Goal: Transaction & Acquisition: Purchase product/service

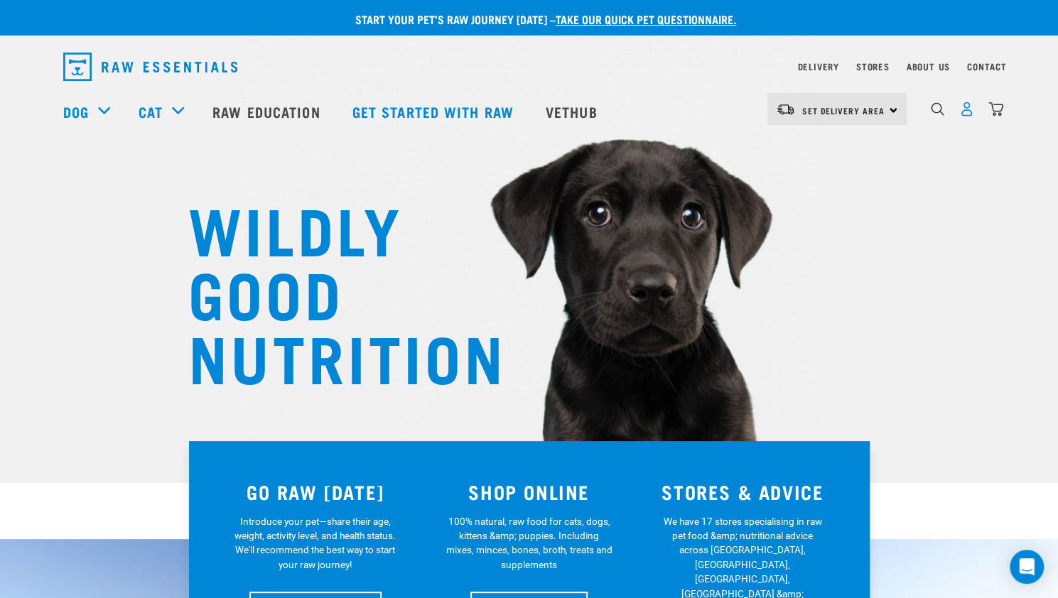
click at [967, 116] on img "dropdown navigation" at bounding box center [966, 109] width 15 height 15
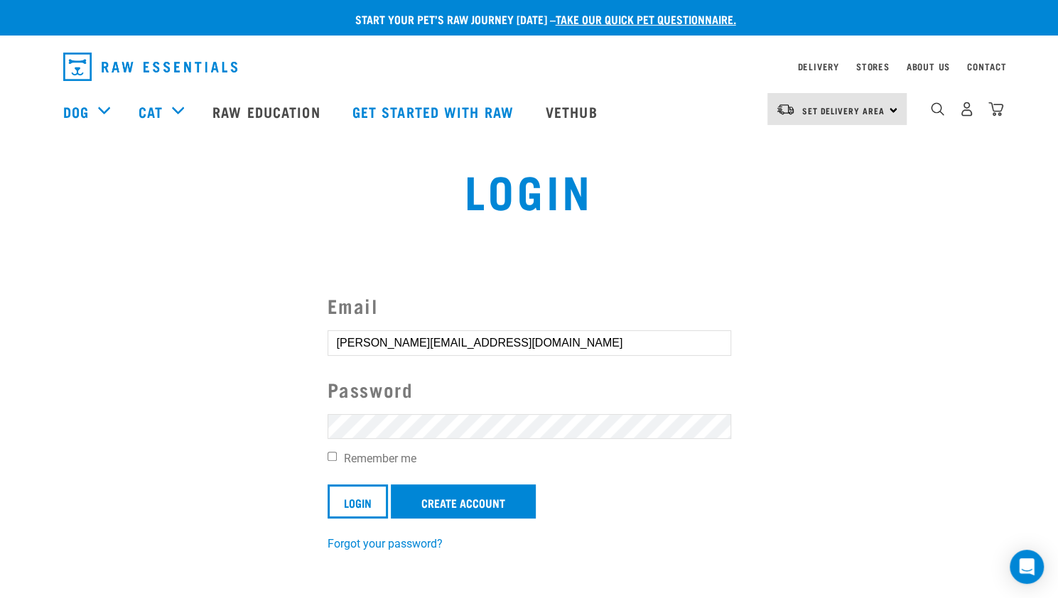
click at [327, 484] on input "Login" at bounding box center [357, 501] width 60 height 34
click at [0, 428] on article "Invalid username or password." at bounding box center [0, 299] width 0 height 598
click at [33, 272] on button "delete" at bounding box center [25, 265] width 14 height 14
click at [327, 484] on input "Login" at bounding box center [357, 501] width 60 height 34
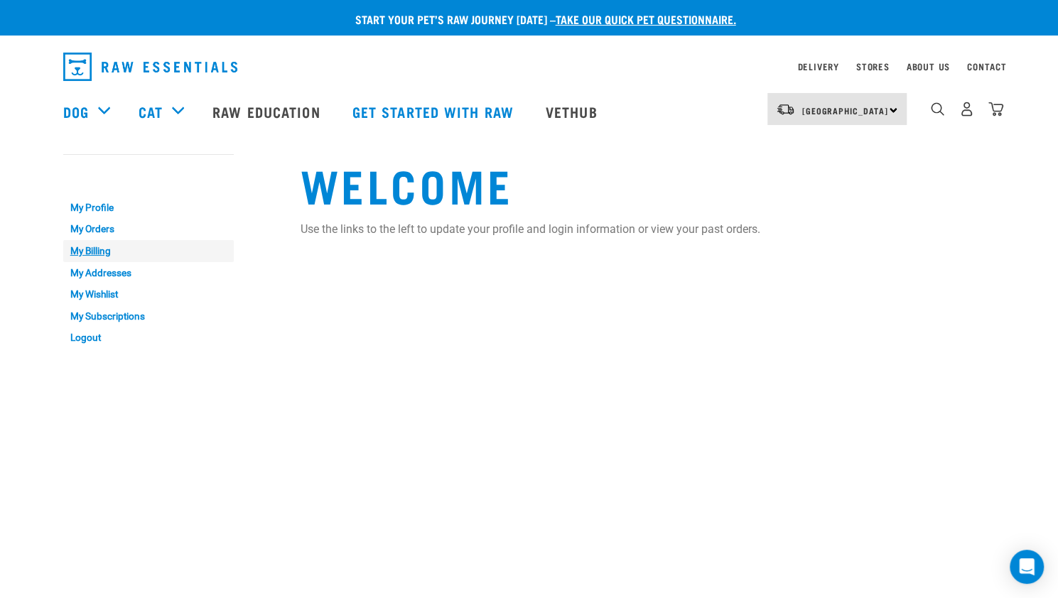
click at [104, 254] on link "My Billing" at bounding box center [148, 251] width 170 height 22
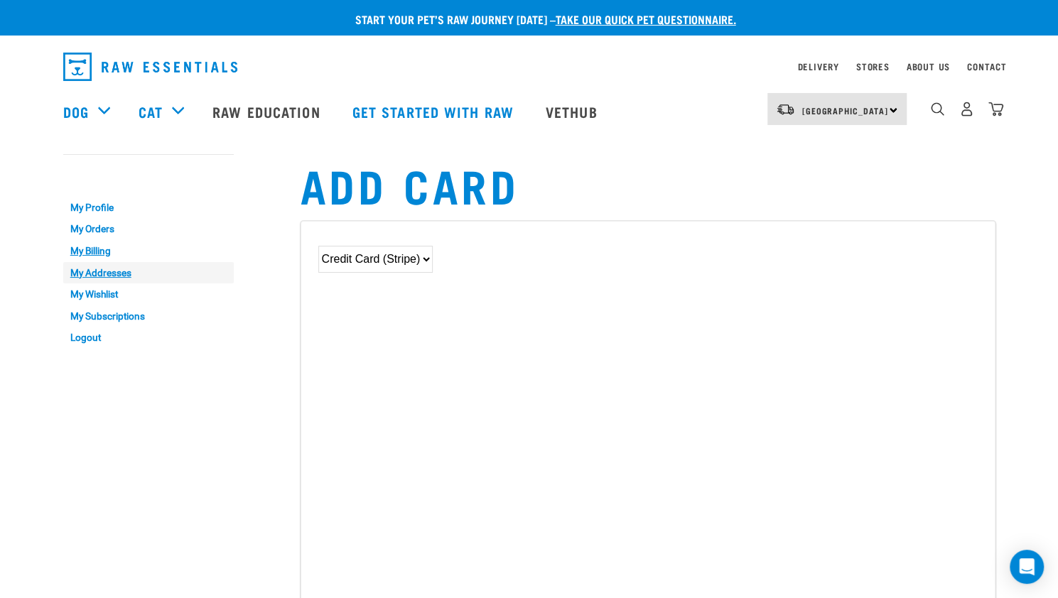
click at [112, 273] on link "My Addresses" at bounding box center [148, 273] width 170 height 22
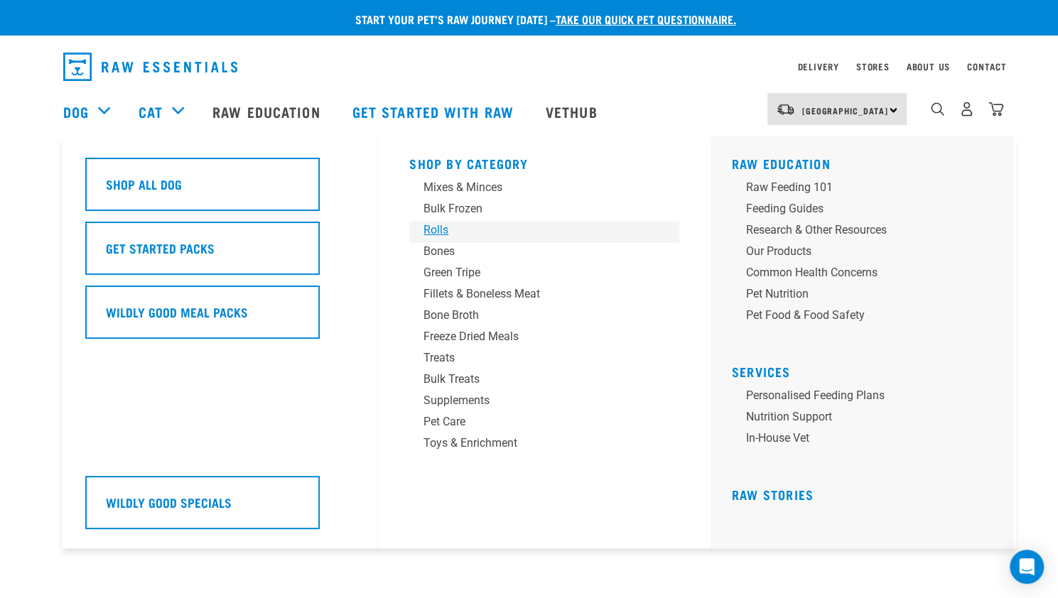
click at [437, 232] on div "Rolls" at bounding box center [534, 230] width 222 height 17
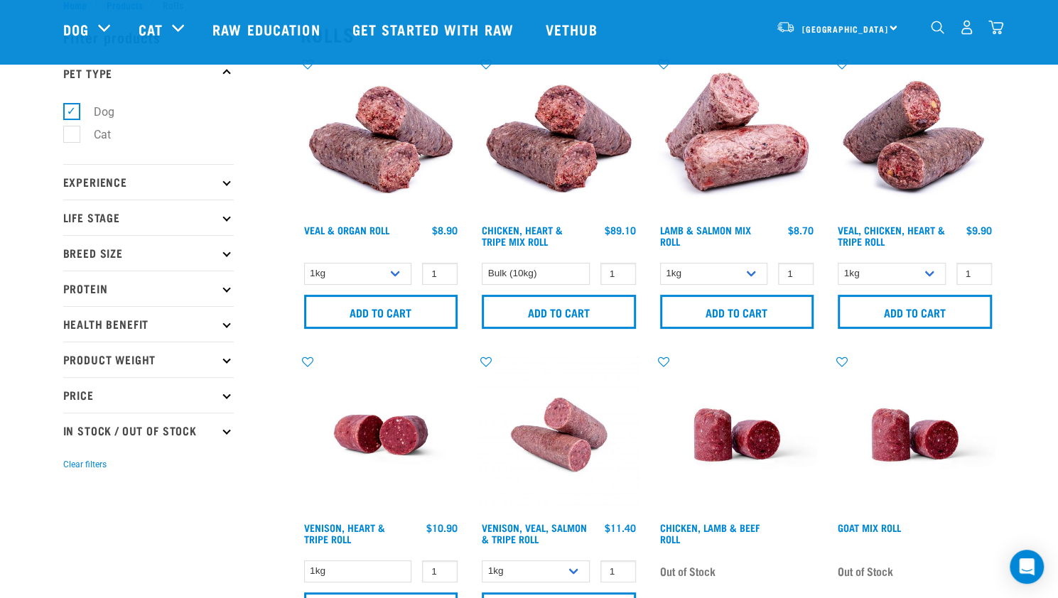
scroll to position [47, 0]
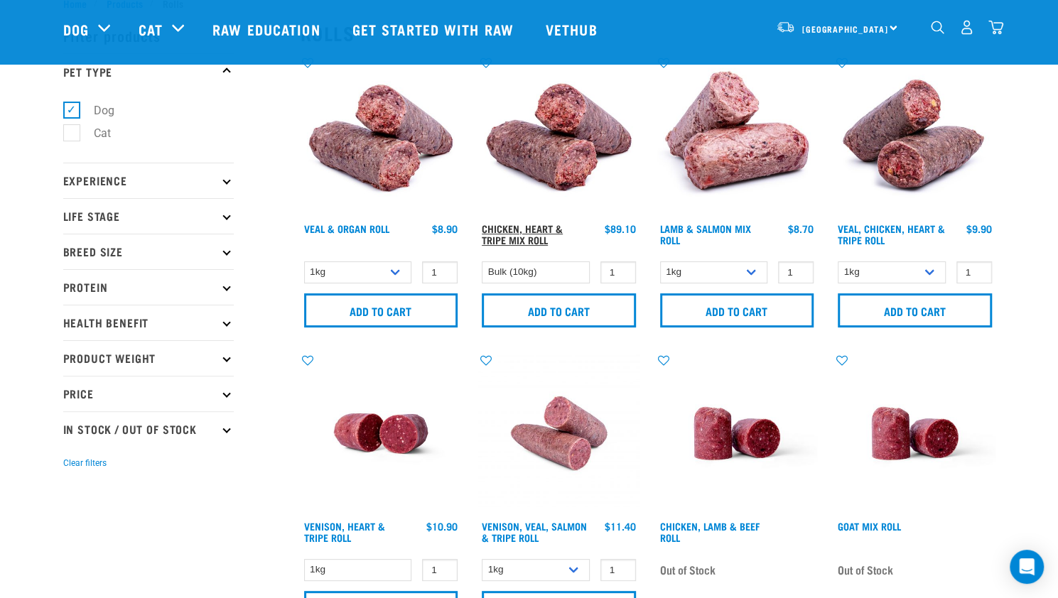
click at [524, 239] on link "Chicken, Heart & Tripe Mix Roll" at bounding box center [522, 234] width 81 height 16
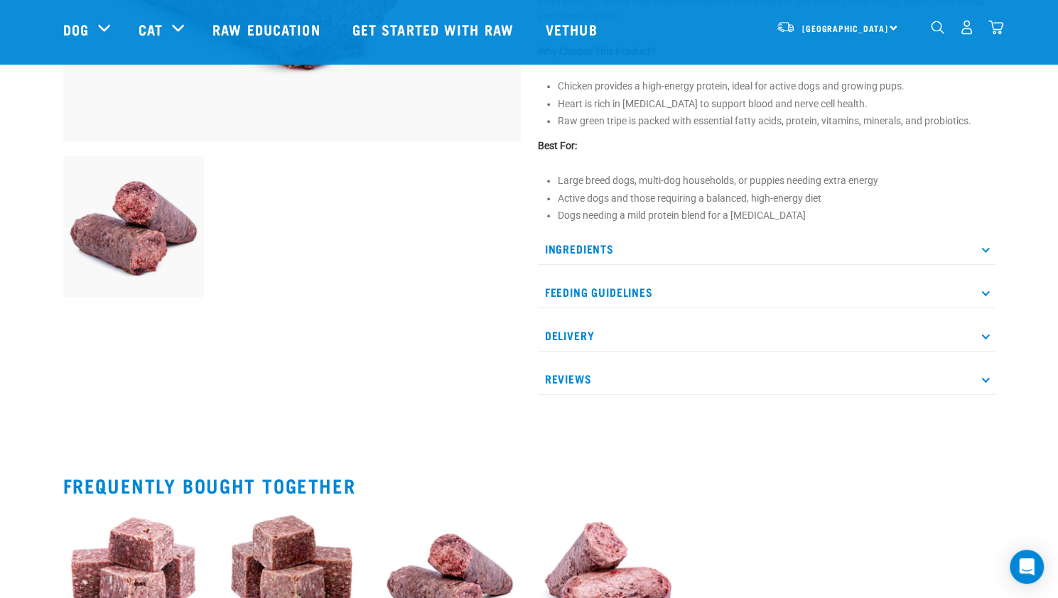
scroll to position [420, 0]
click at [570, 251] on p "Ingredients" at bounding box center [766, 248] width 457 height 32
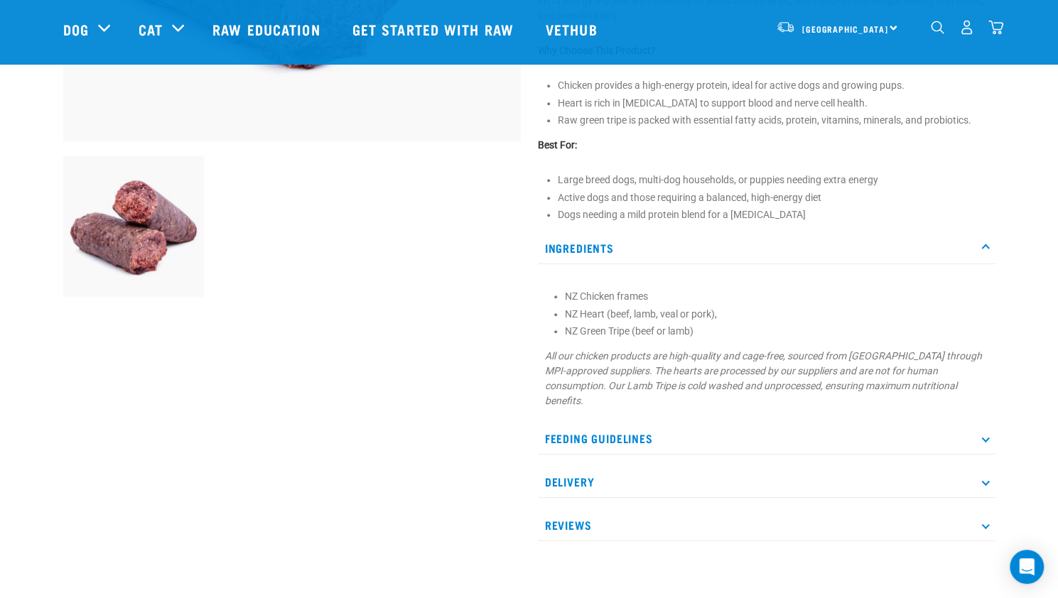
click at [570, 251] on p "Ingredients" at bounding box center [766, 248] width 457 height 32
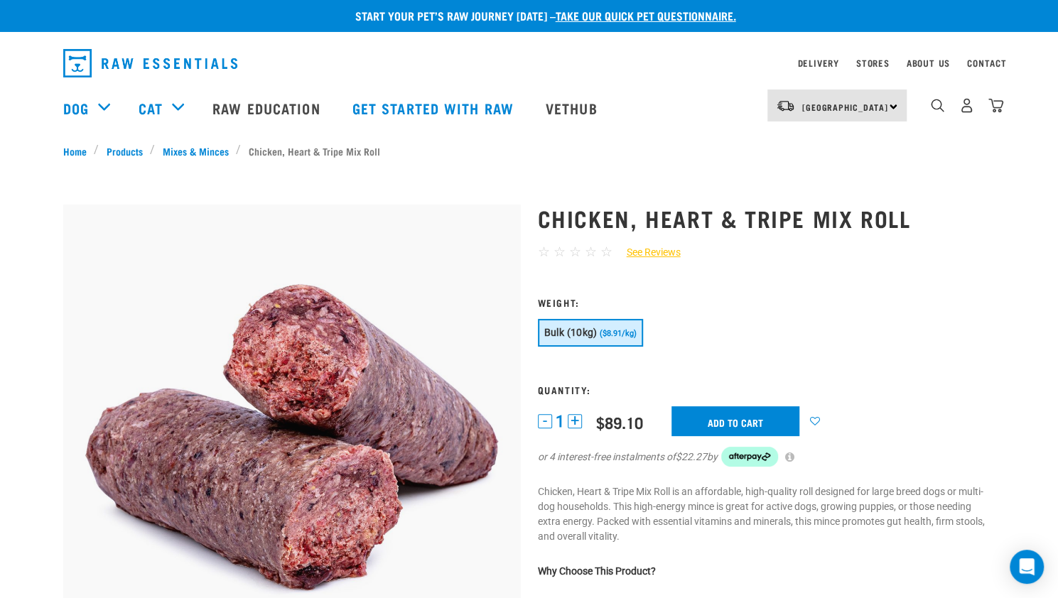
scroll to position [2, 0]
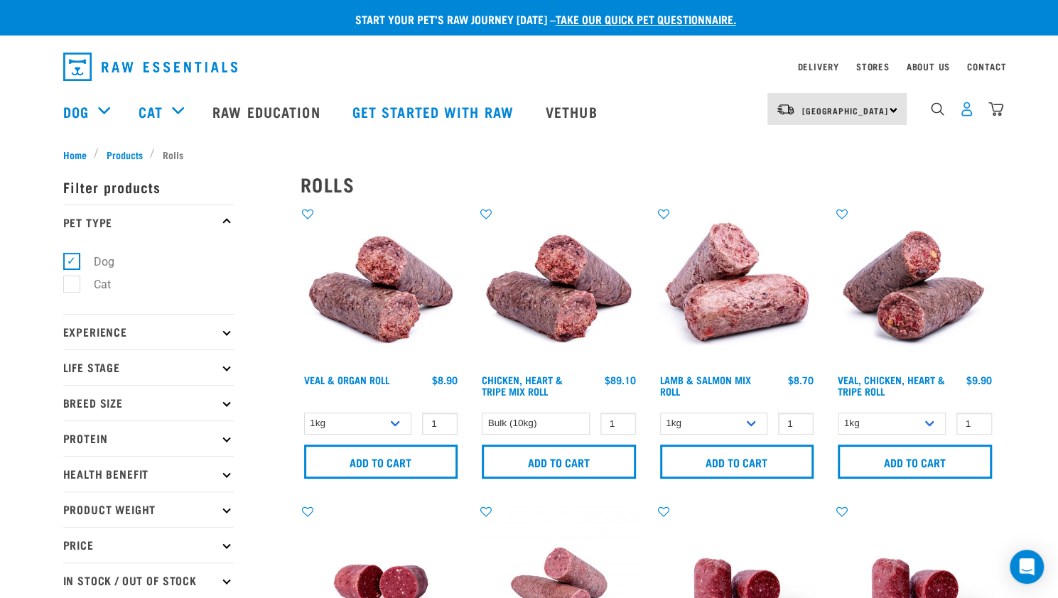
click at [962, 116] on img "dropdown navigation" at bounding box center [966, 109] width 15 height 15
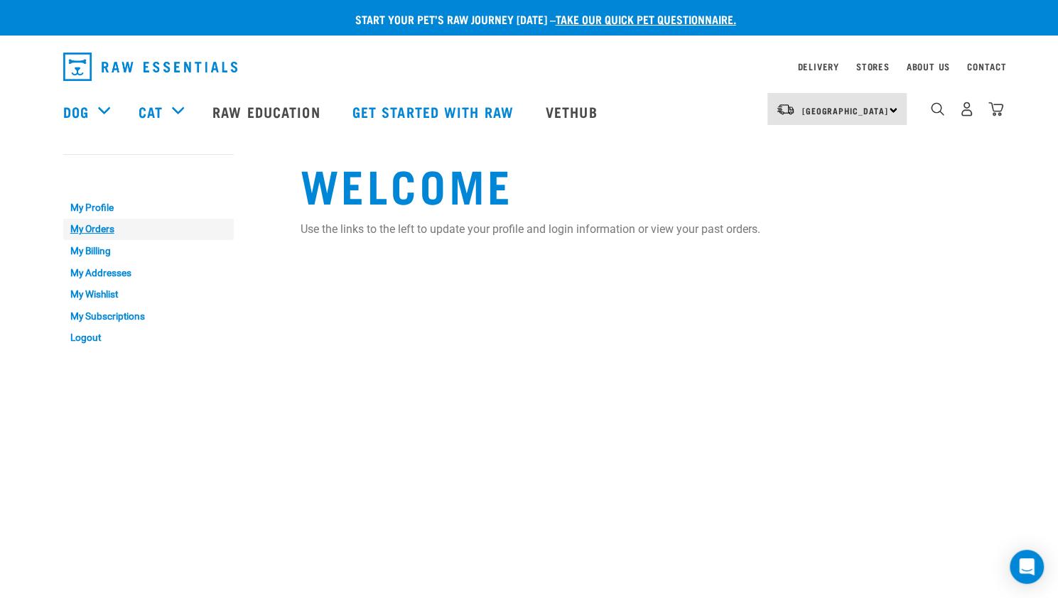
click at [103, 227] on link "My Orders" at bounding box center [148, 230] width 170 height 22
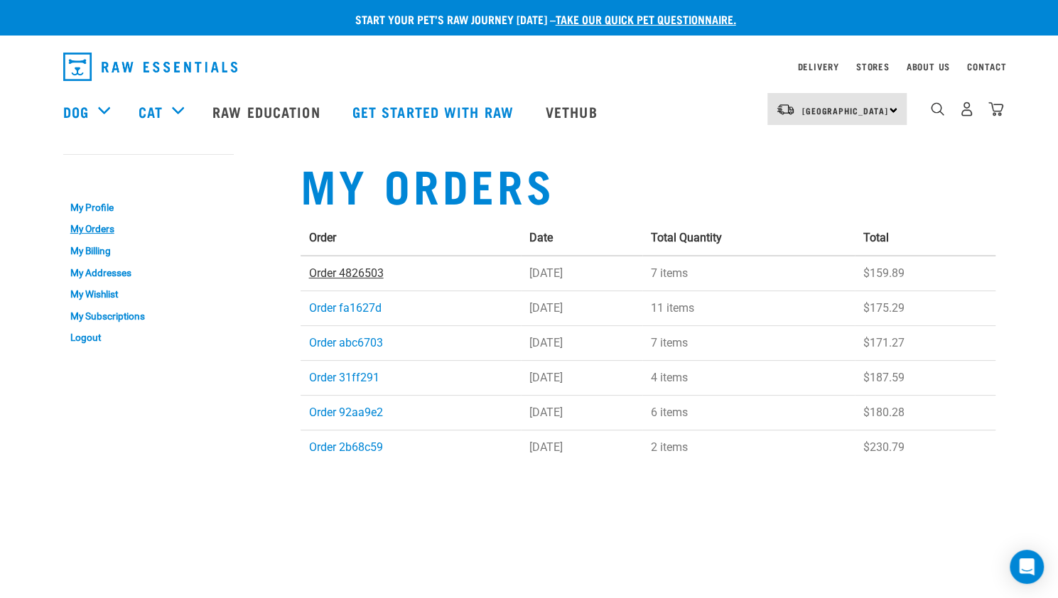
click at [359, 276] on link "Order 4826503" at bounding box center [346, 272] width 75 height 13
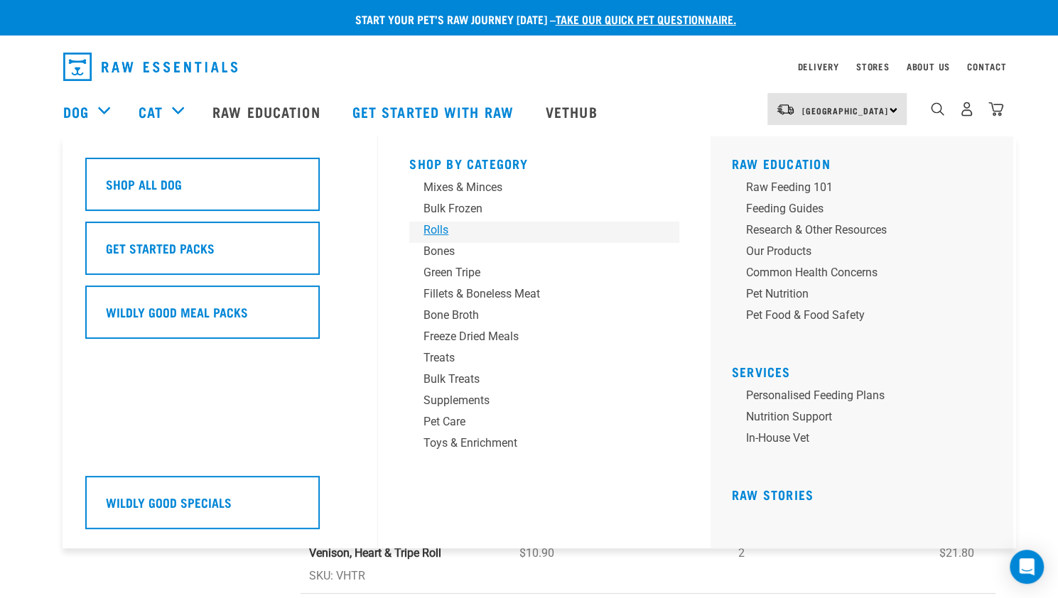
click at [435, 232] on div "Rolls" at bounding box center [534, 230] width 222 height 17
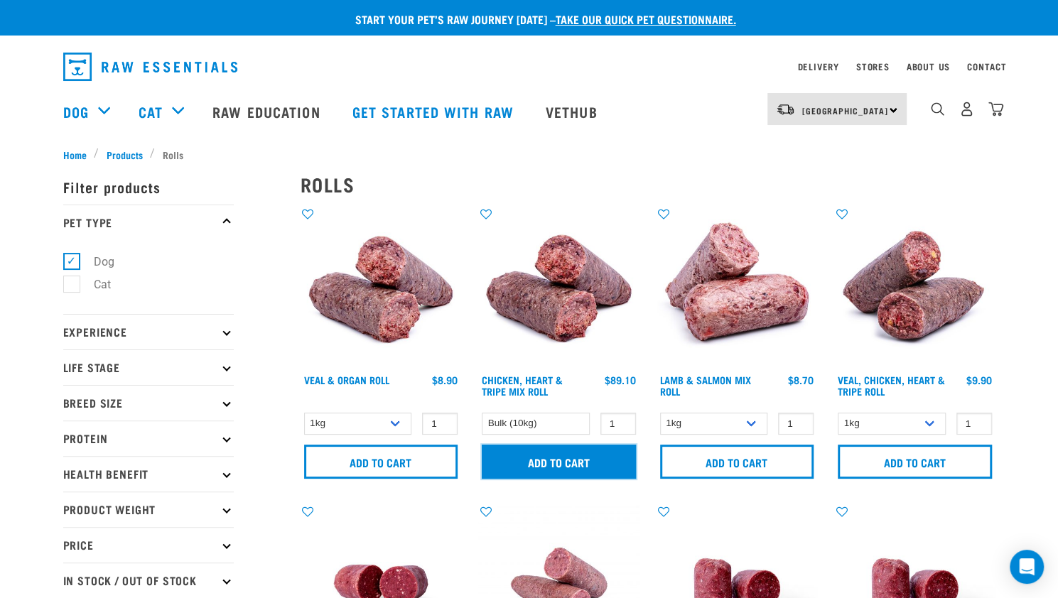
click at [574, 468] on input "Add to cart" at bounding box center [559, 462] width 154 height 34
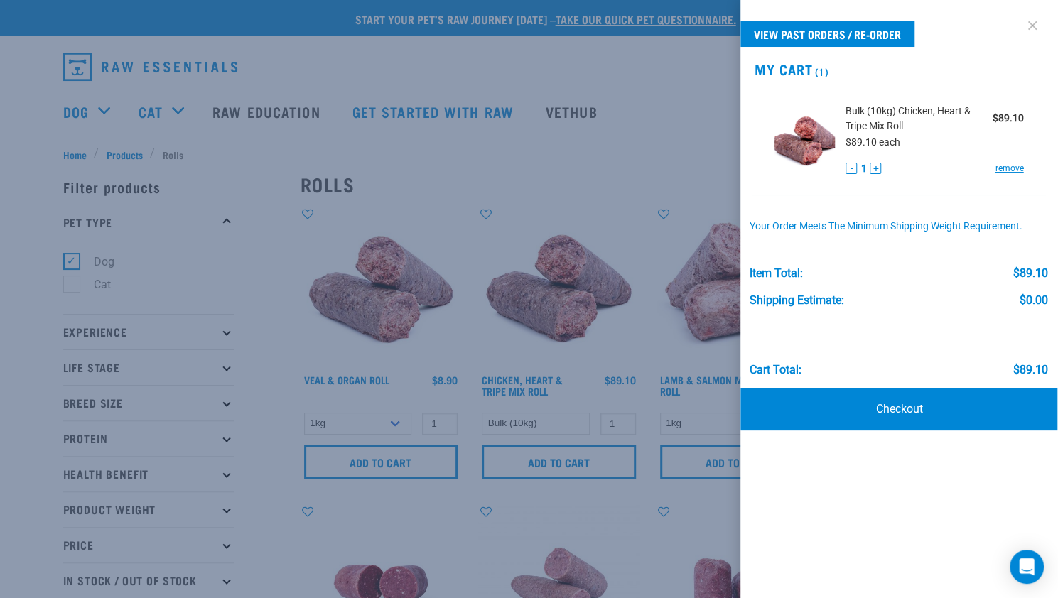
click at [1028, 28] on link at bounding box center [1032, 25] width 23 height 23
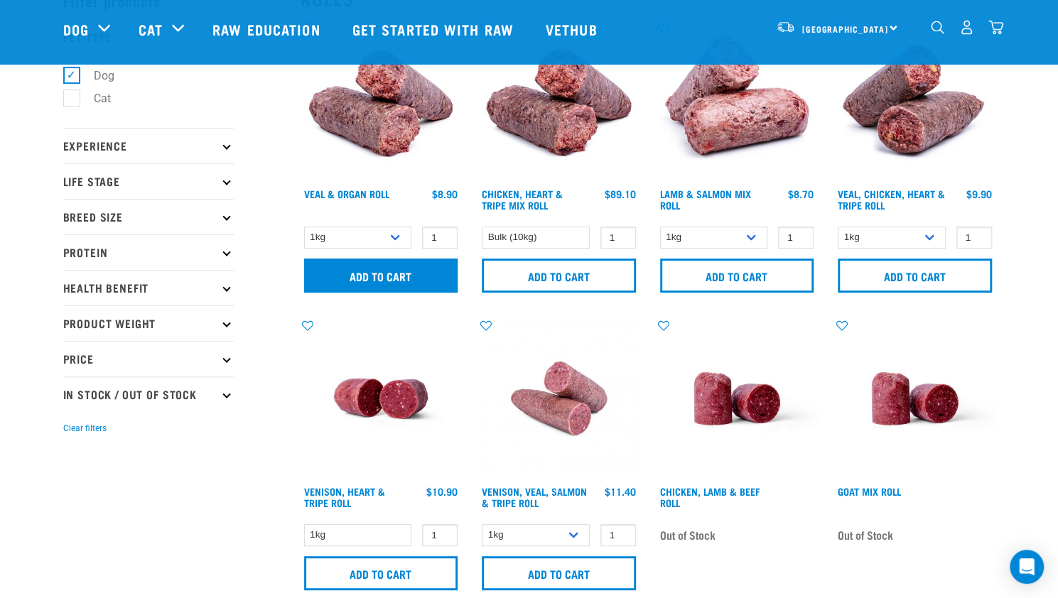
scroll to position [85, 0]
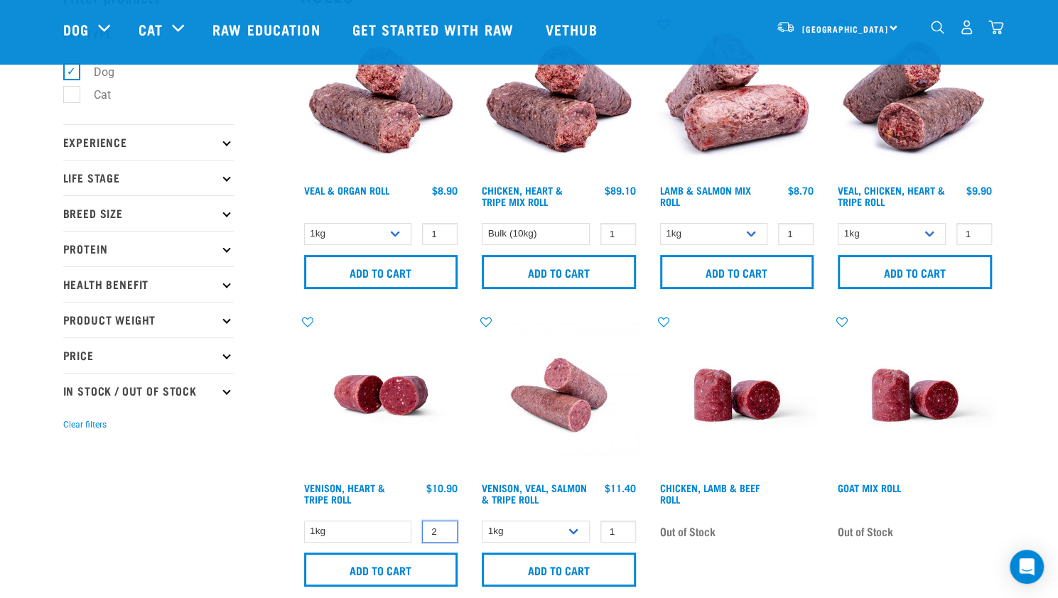
type input "2"
click at [442, 528] on input "2" at bounding box center [440, 532] width 36 height 22
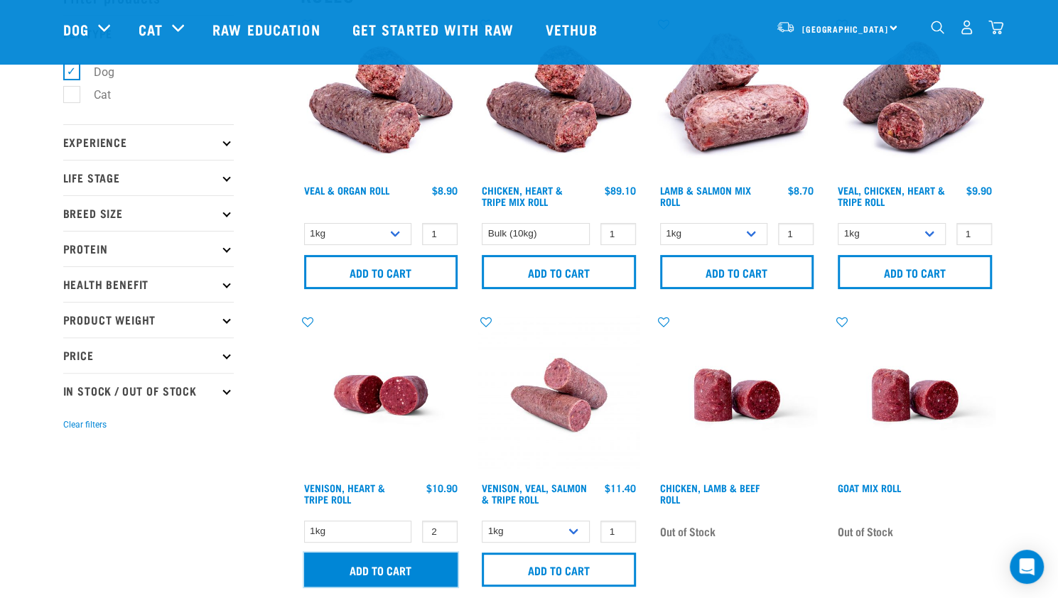
click at [400, 560] on input "Add to cart" at bounding box center [381, 570] width 154 height 34
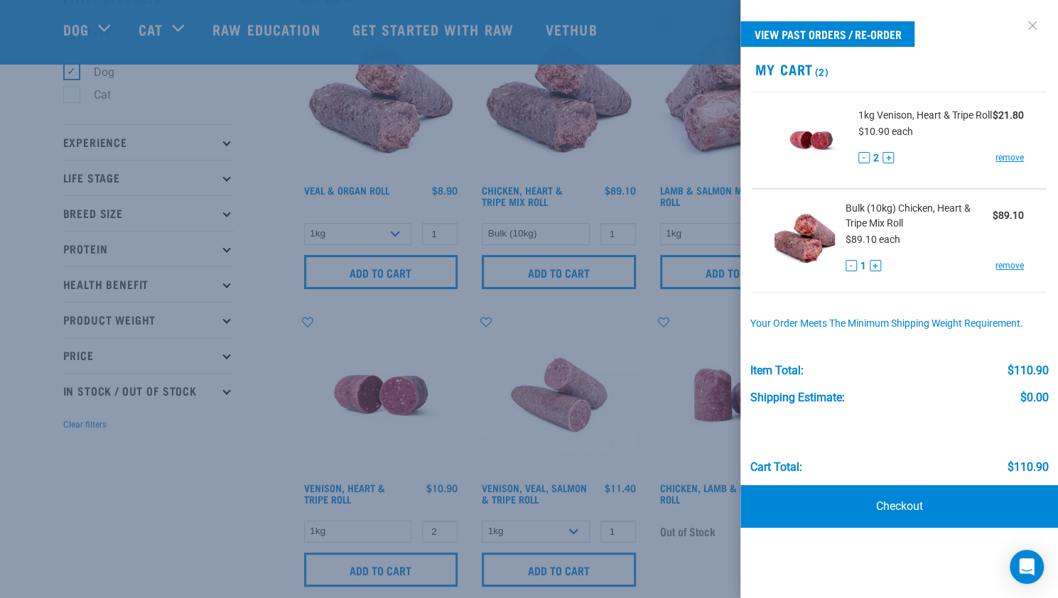
click at [1028, 26] on link at bounding box center [1032, 25] width 23 height 23
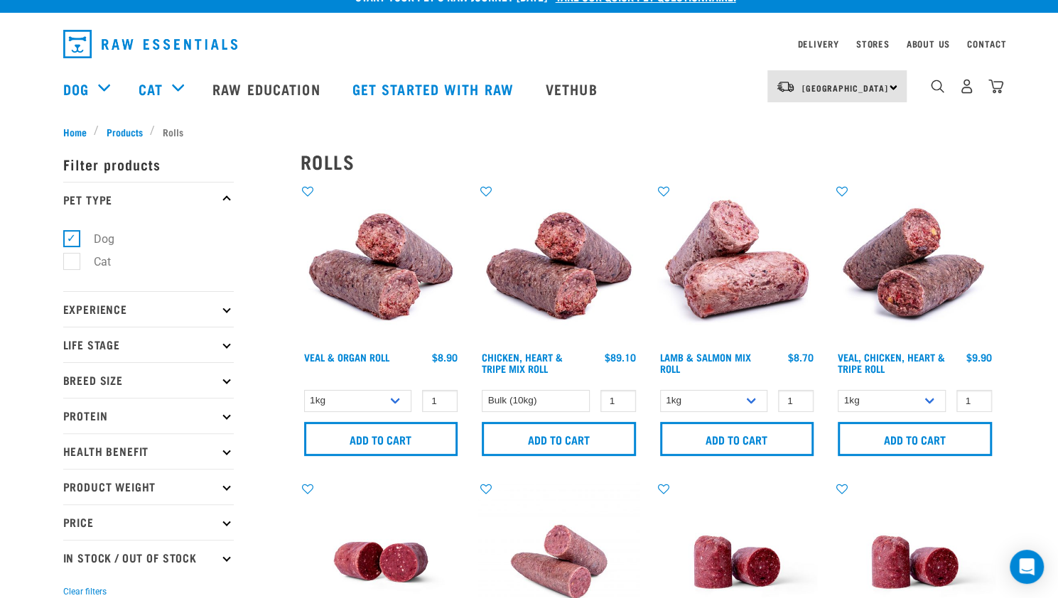
scroll to position [0, 0]
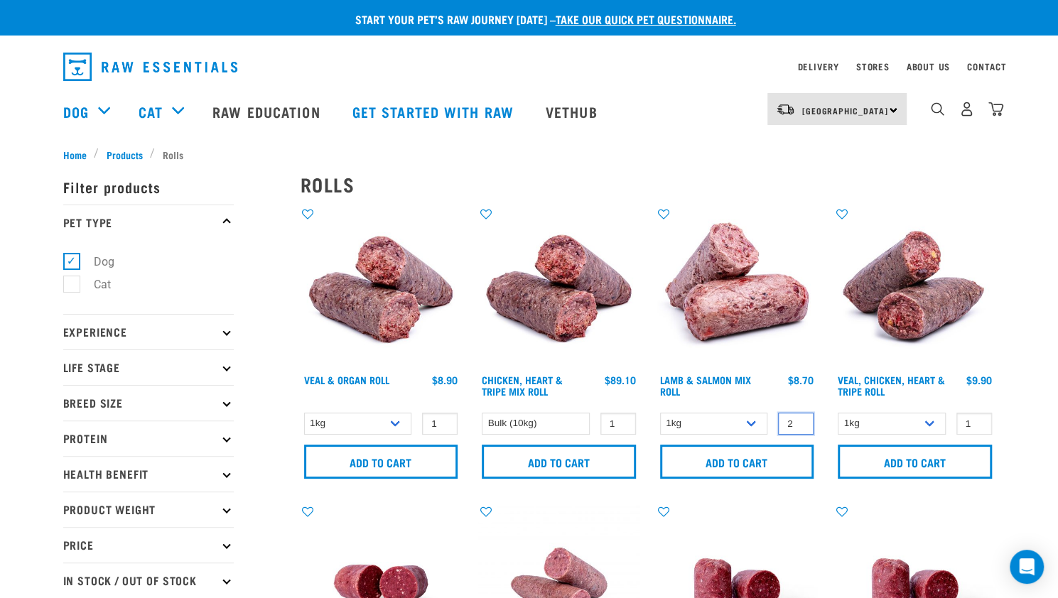
click at [800, 420] on input "2" at bounding box center [796, 424] width 36 height 22
type input "3"
click at [800, 420] on input "3" at bounding box center [796, 424] width 36 height 22
click at [737, 465] on input "Add to cart" at bounding box center [737, 462] width 154 height 34
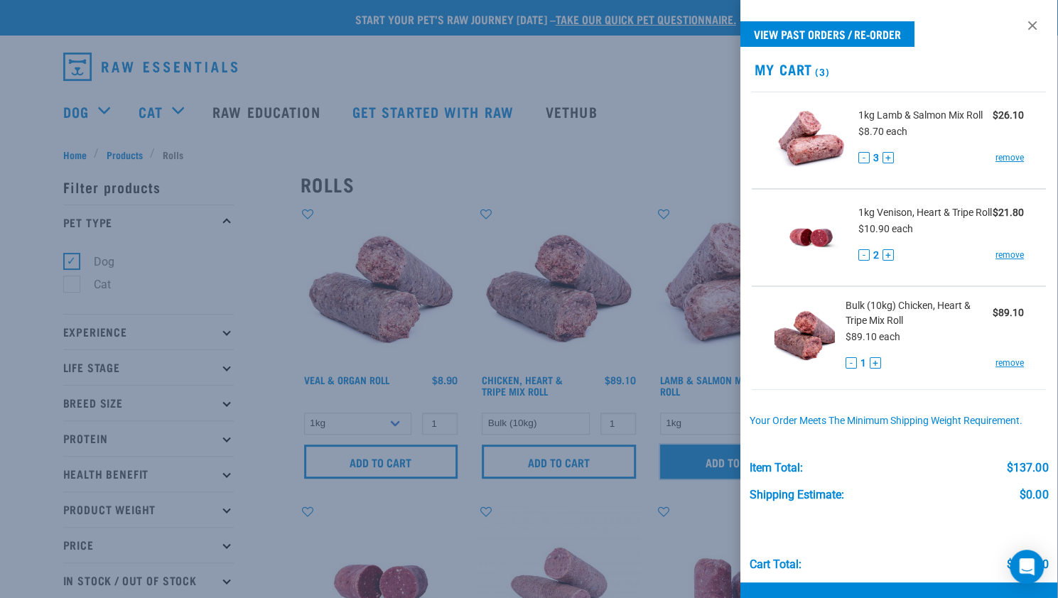
scroll to position [55, 0]
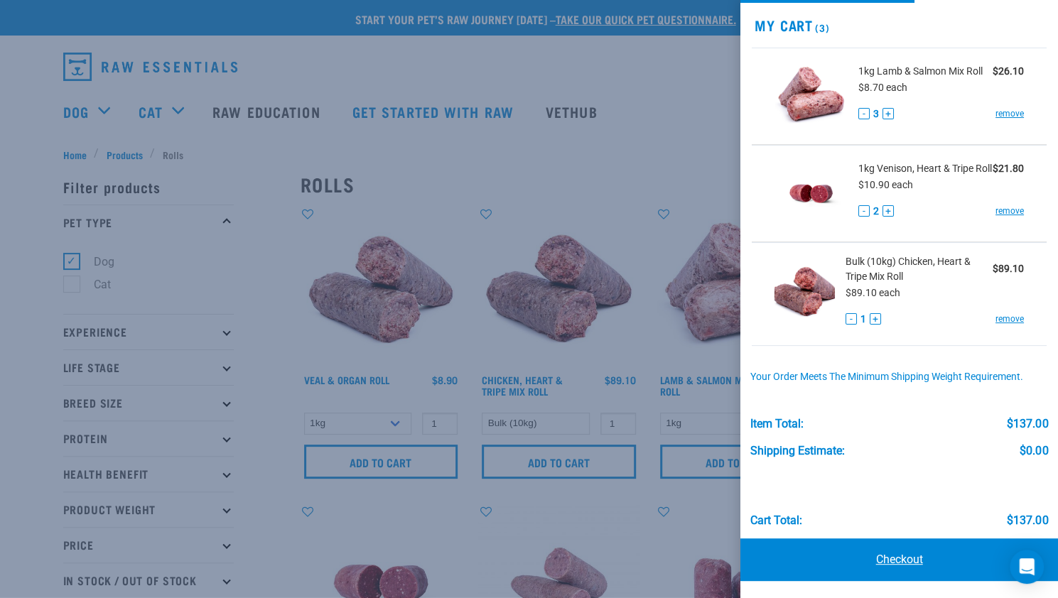
click at [871, 552] on link "Checkout" at bounding box center [898, 559] width 317 height 43
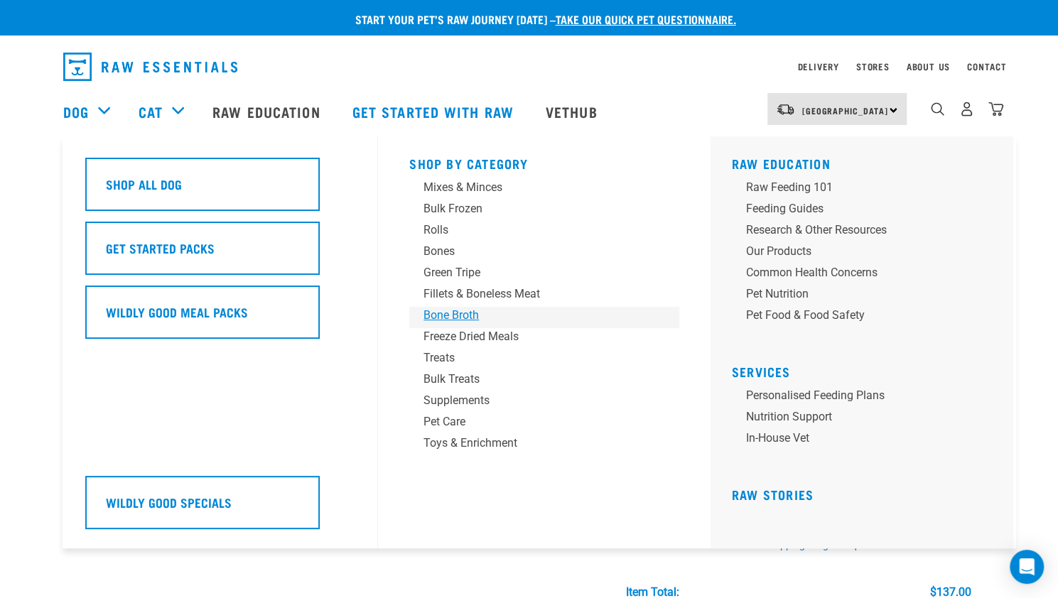
click at [456, 314] on div "Bone Broth" at bounding box center [534, 315] width 222 height 17
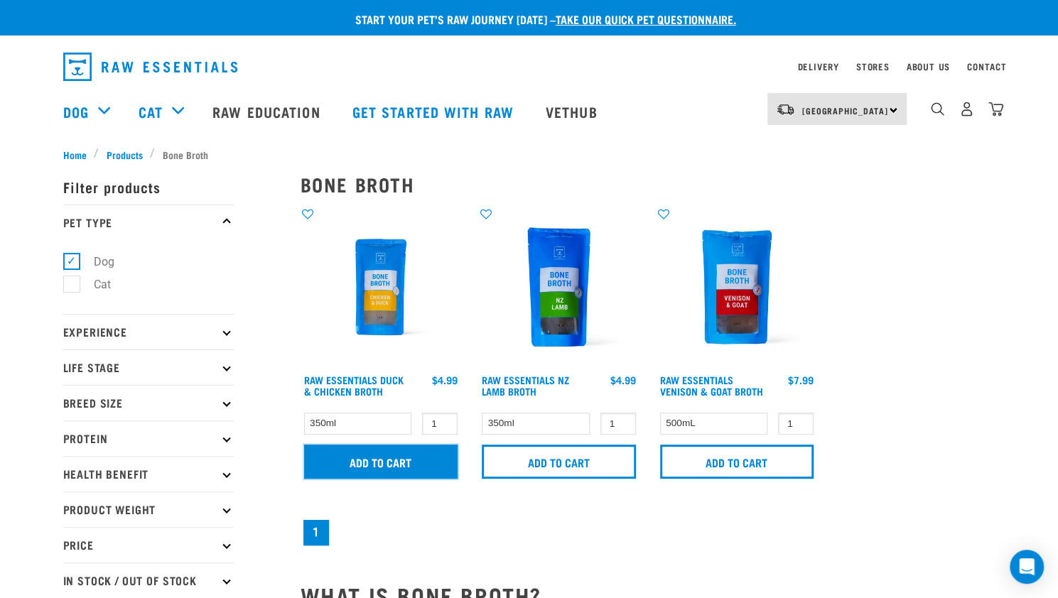
click at [387, 455] on input "Add to cart" at bounding box center [381, 462] width 154 height 34
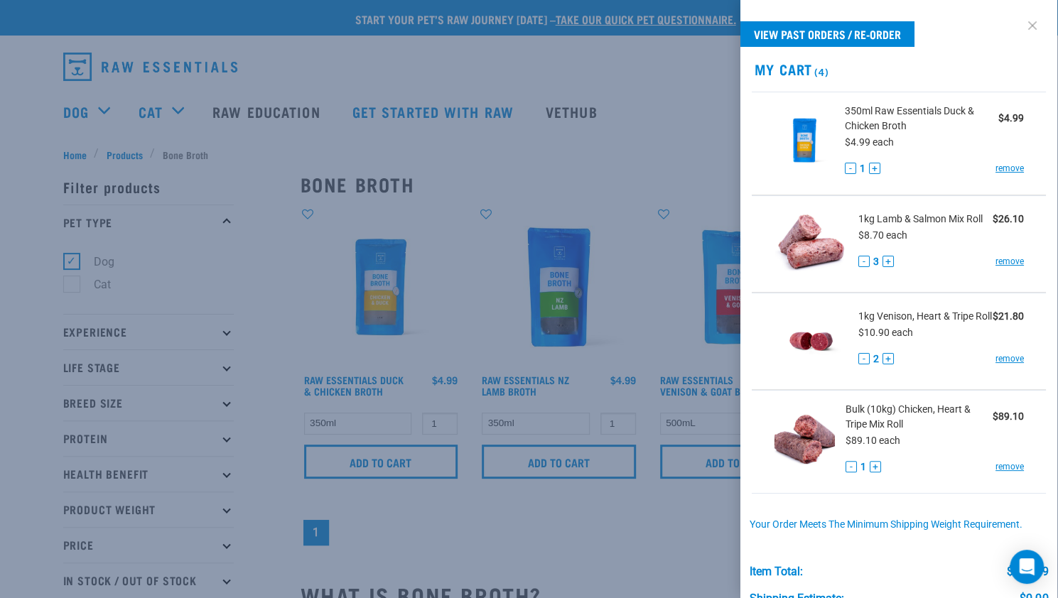
click at [1021, 23] on link at bounding box center [1032, 25] width 23 height 23
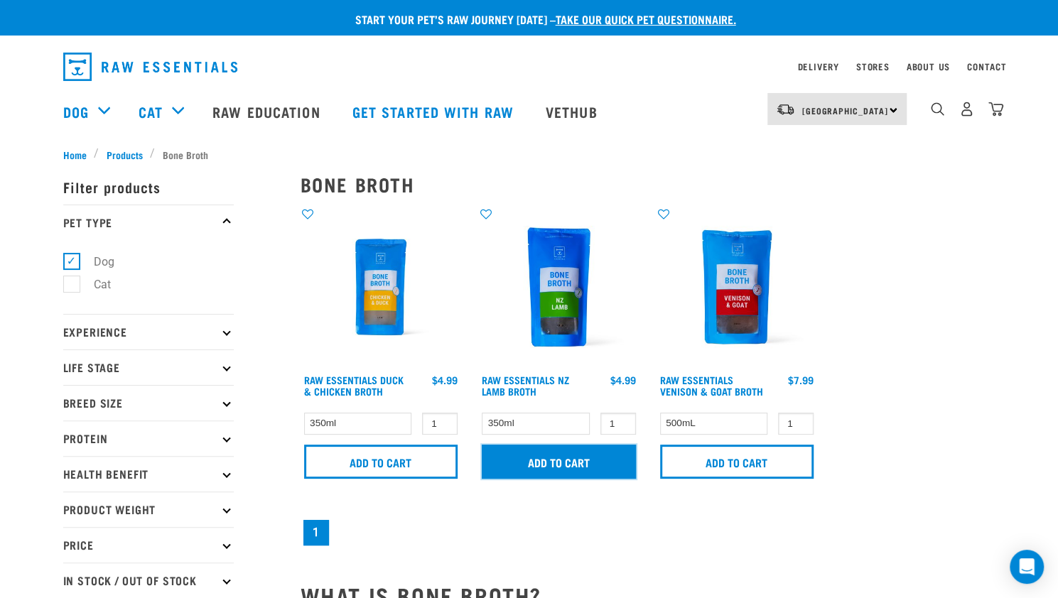
click at [580, 460] on input "Add to cart" at bounding box center [559, 462] width 154 height 34
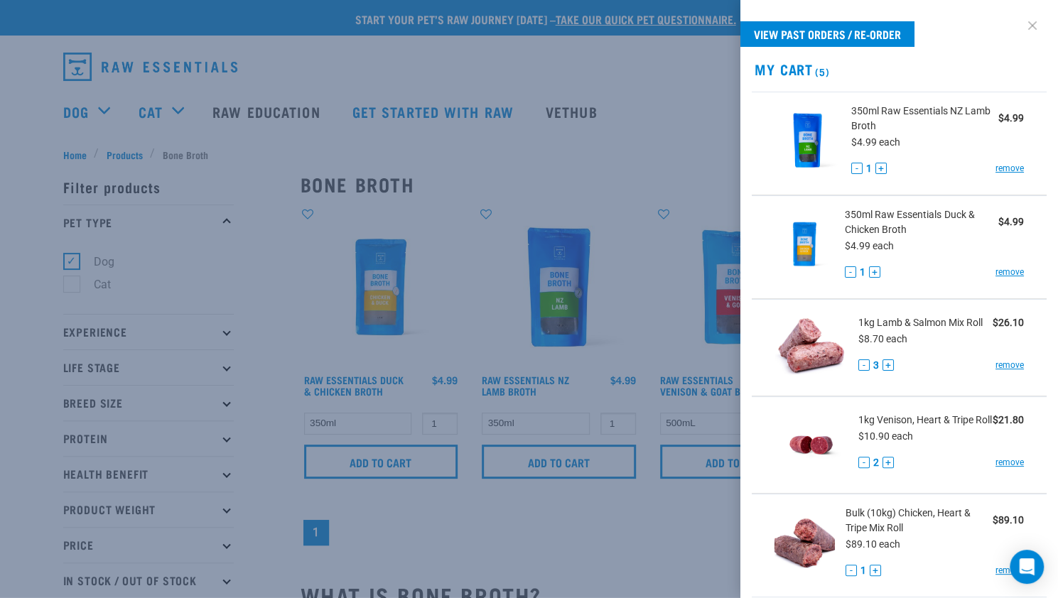
click at [1021, 26] on link at bounding box center [1032, 25] width 23 height 23
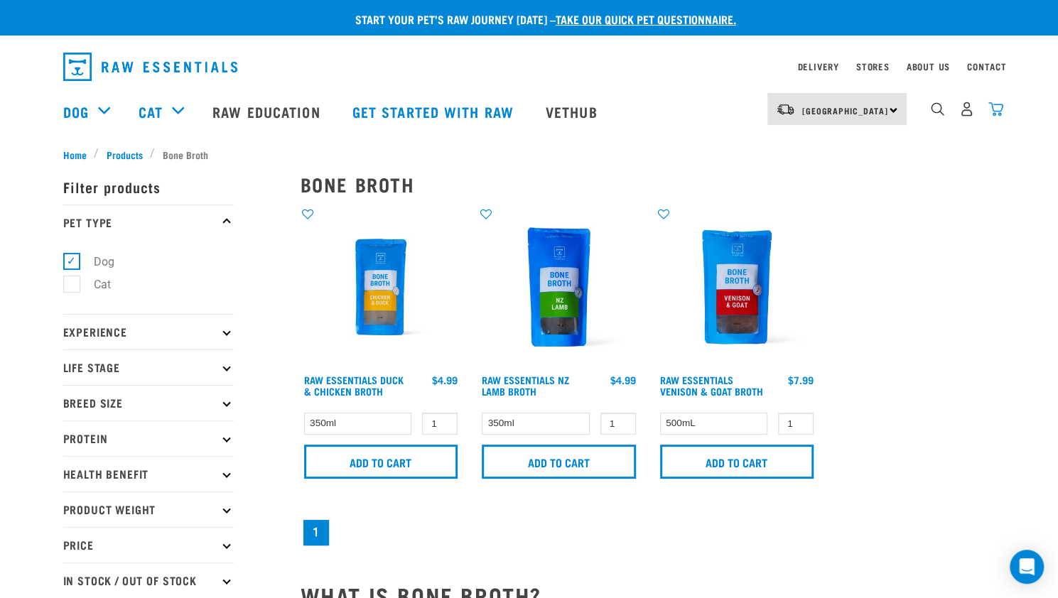
click at [996, 112] on img "dropdown navigation" at bounding box center [995, 109] width 15 height 15
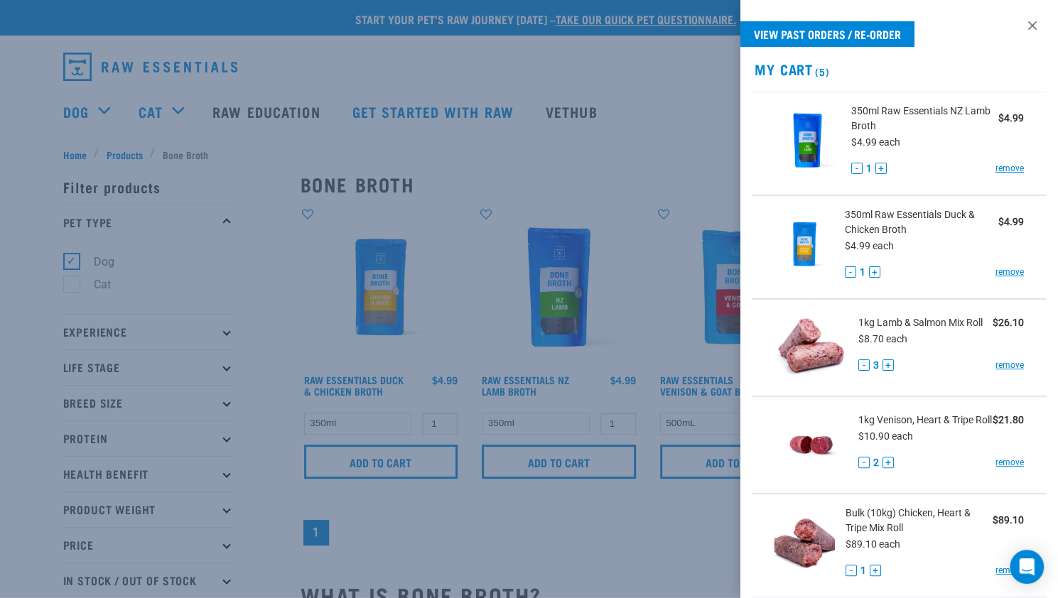
scroll to position [261, 0]
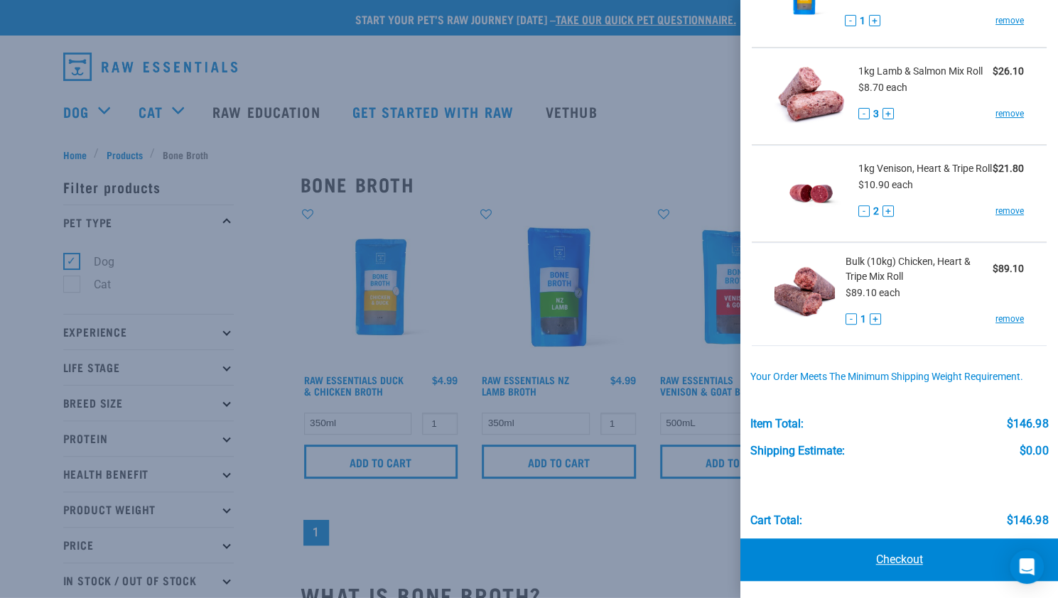
click at [898, 562] on link "Checkout" at bounding box center [898, 559] width 317 height 43
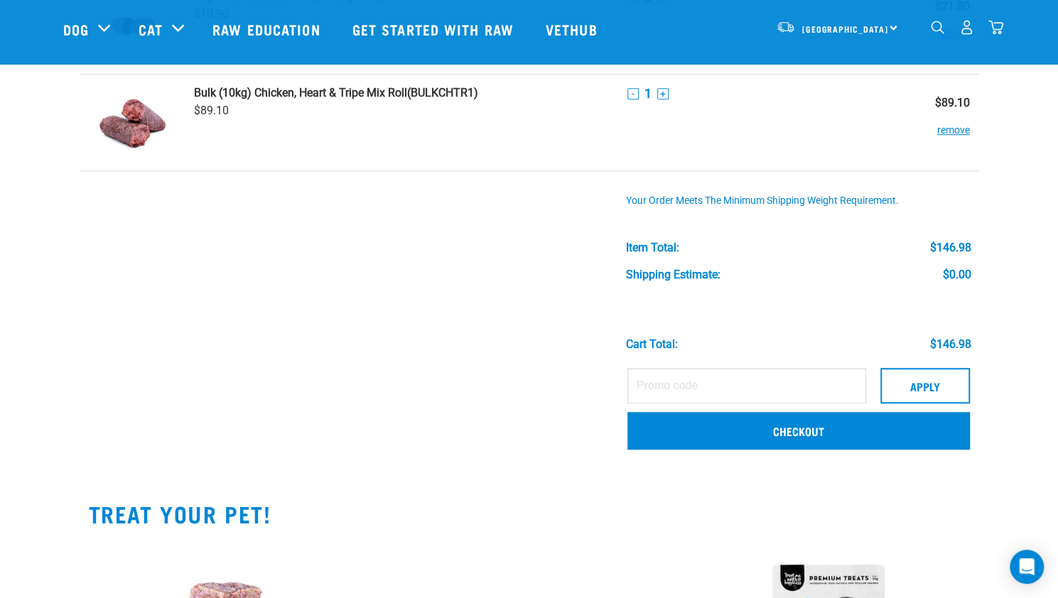
scroll to position [434, 0]
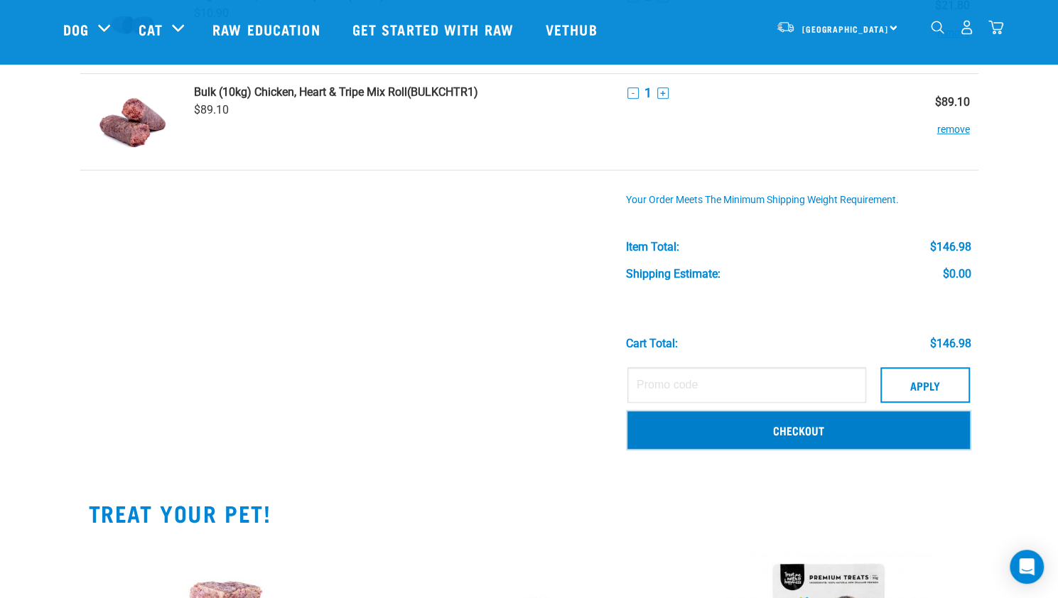
click at [790, 433] on link "Checkout" at bounding box center [798, 429] width 342 height 37
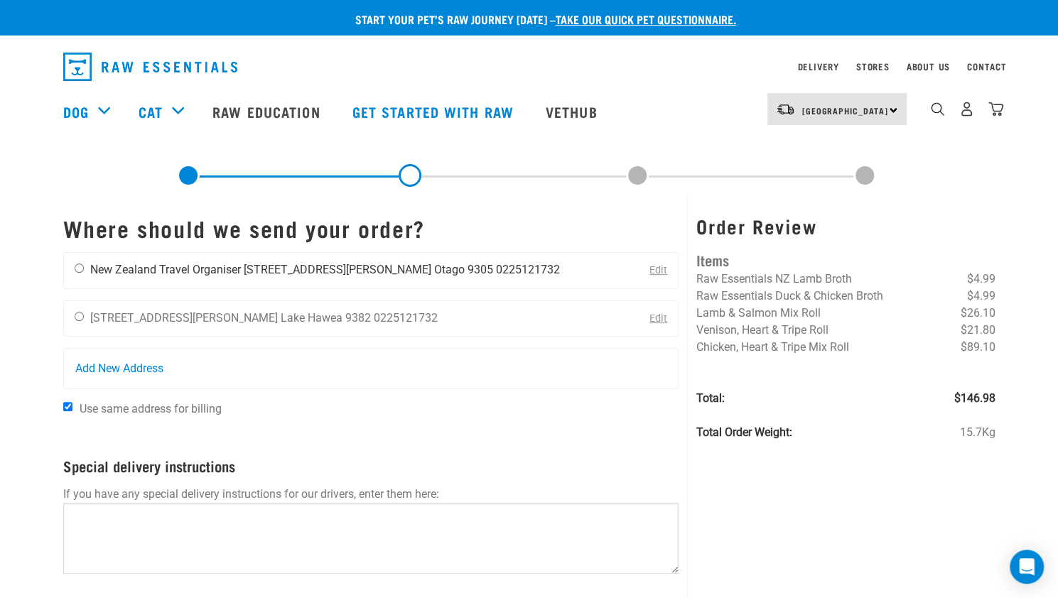
click at [79, 268] on input "radio" at bounding box center [79, 267] width 9 height 9
radio input "true"
click at [65, 407] on input "Use same address for billing" at bounding box center [67, 406] width 9 height 9
checkbox input "false"
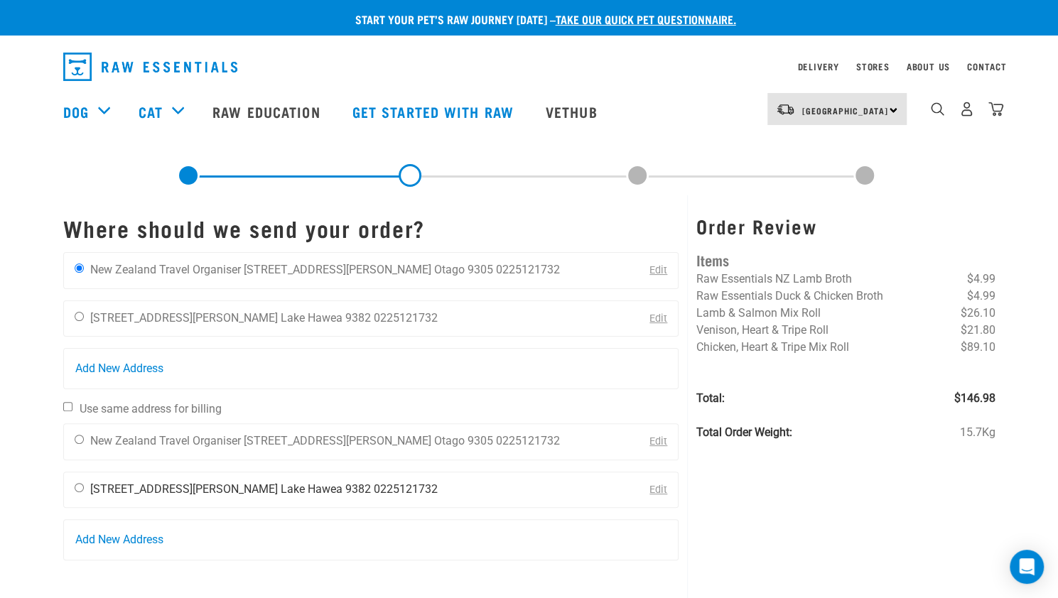
click at [77, 487] on input "radio" at bounding box center [79, 487] width 9 height 9
radio input "true"
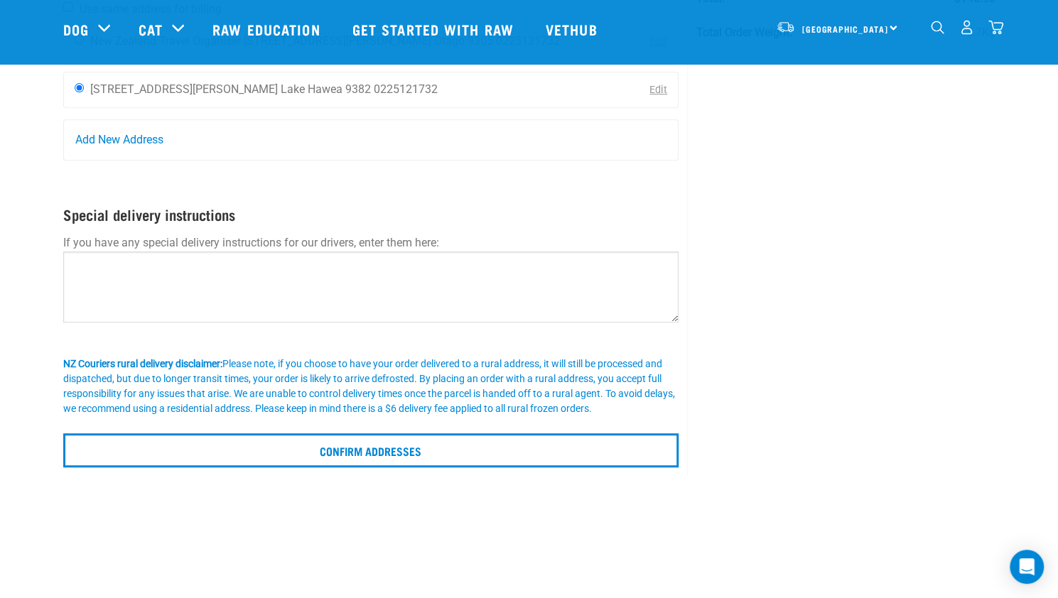
scroll to position [296, 0]
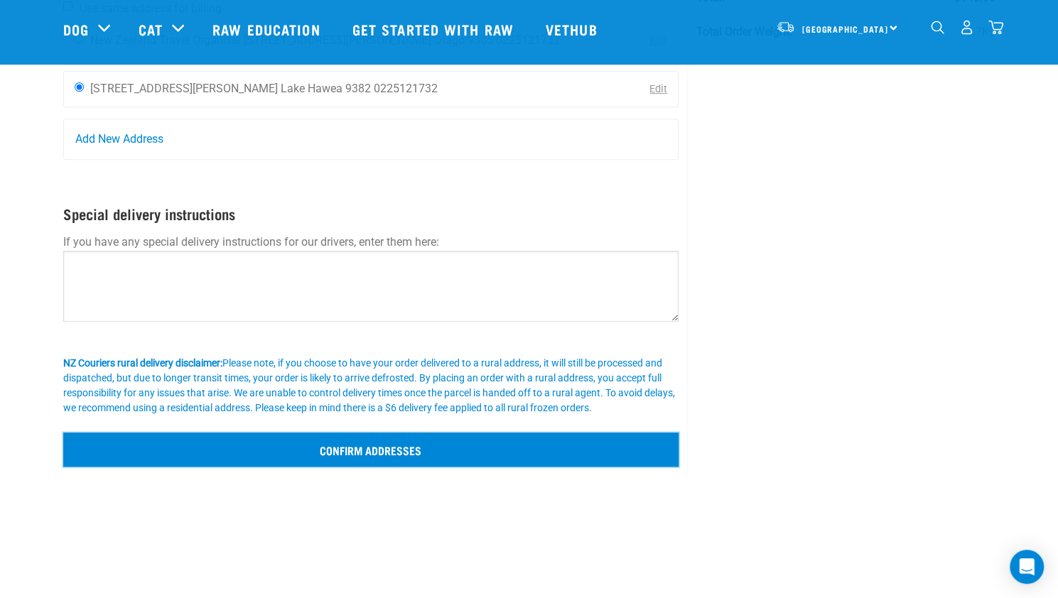
click at [328, 449] on input "Confirm addresses" at bounding box center [371, 450] width 616 height 34
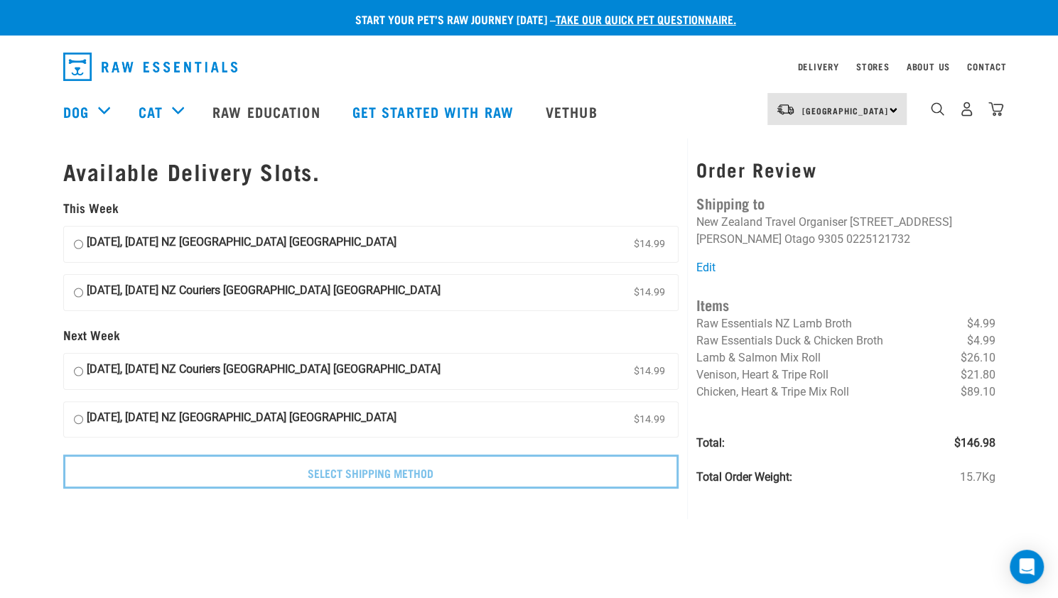
click at [79, 242] on input "[DATE], [DATE] NZ [GEOGRAPHIC_DATA] [GEOGRAPHIC_DATA] $14.99" at bounding box center [78, 244] width 9 height 21
radio input "true"
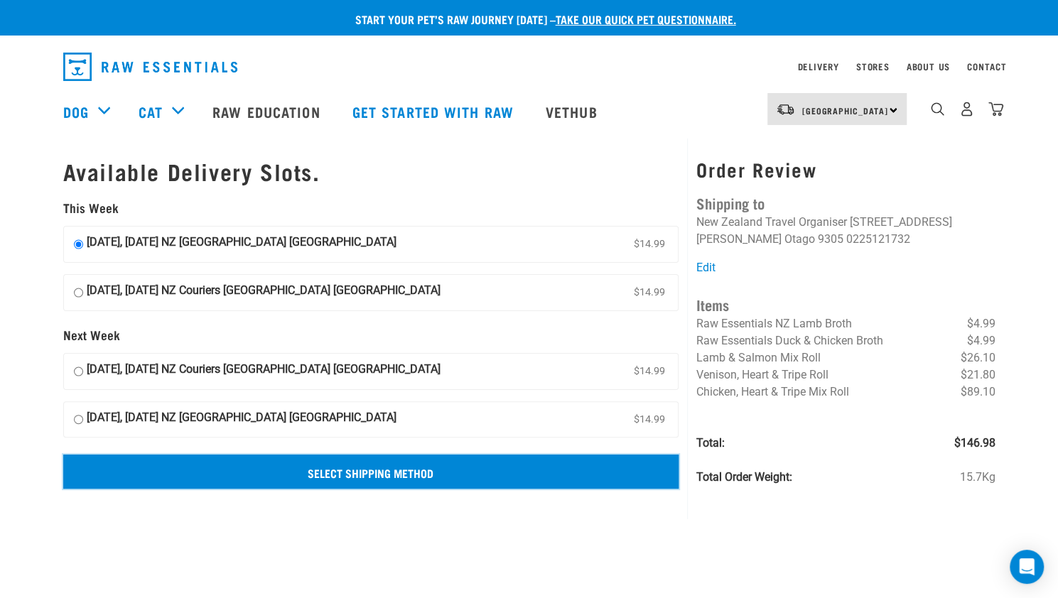
click at [371, 471] on input "Select Shipping Method" at bounding box center [371, 472] width 616 height 34
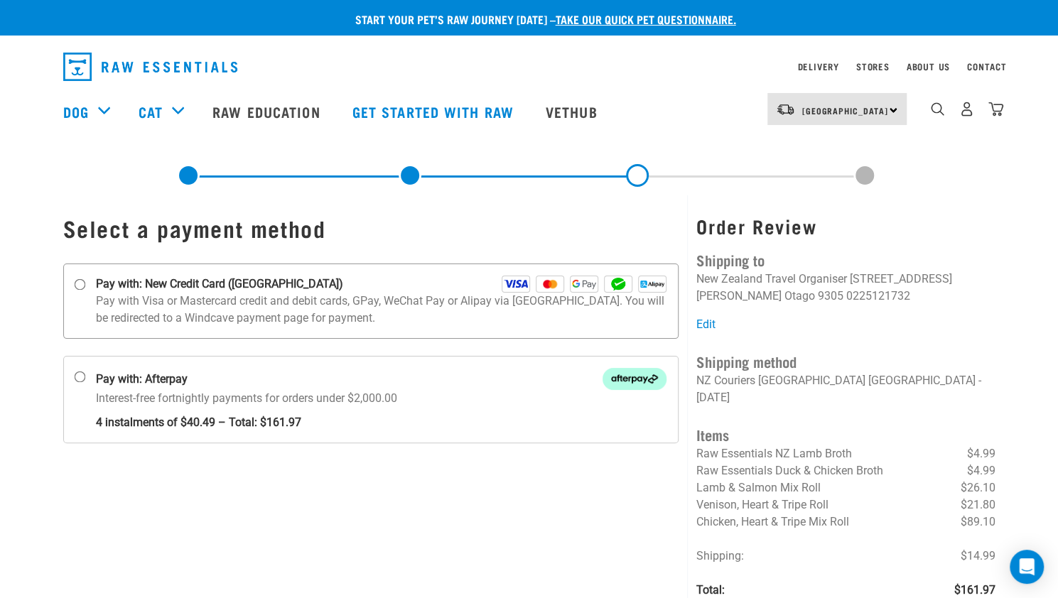
click at [81, 284] on input "Pay with: New Credit Card ([GEOGRAPHIC_DATA])" at bounding box center [79, 284] width 11 height 11
radio input "true"
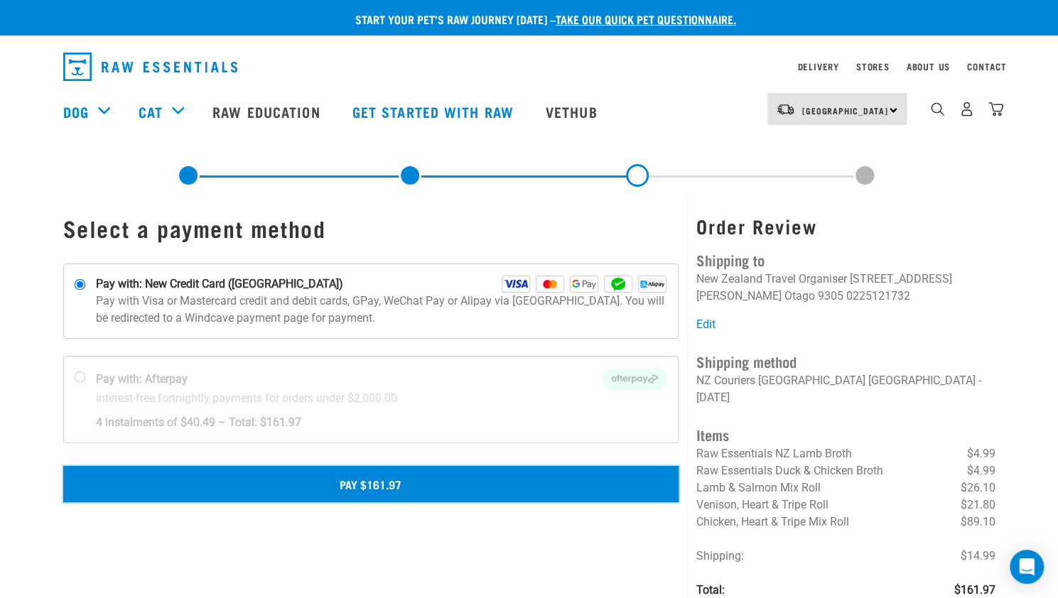
click at [376, 483] on button "Pay $161.97" at bounding box center [371, 484] width 616 height 36
